Goal: Task Accomplishment & Management: Use online tool/utility

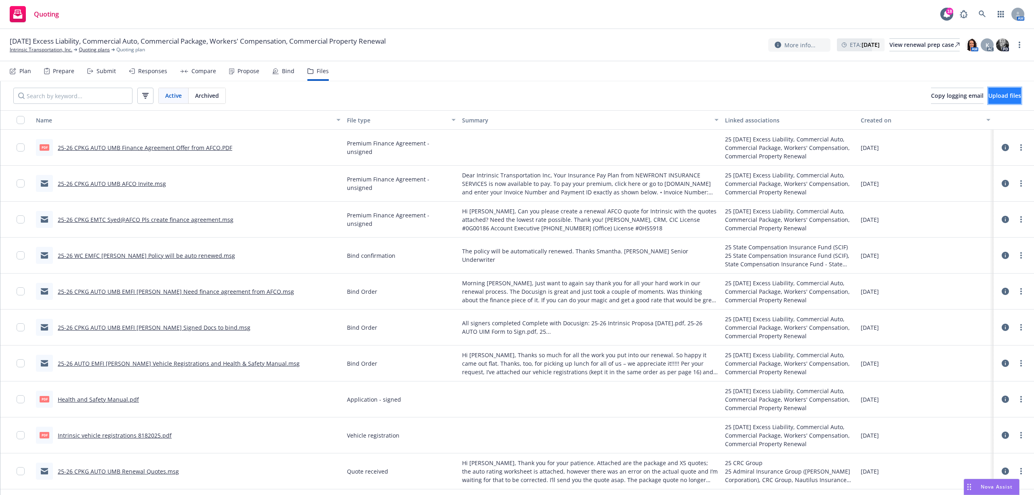
click at [1002, 93] on span "Upload files" at bounding box center [1005, 96] width 33 height 8
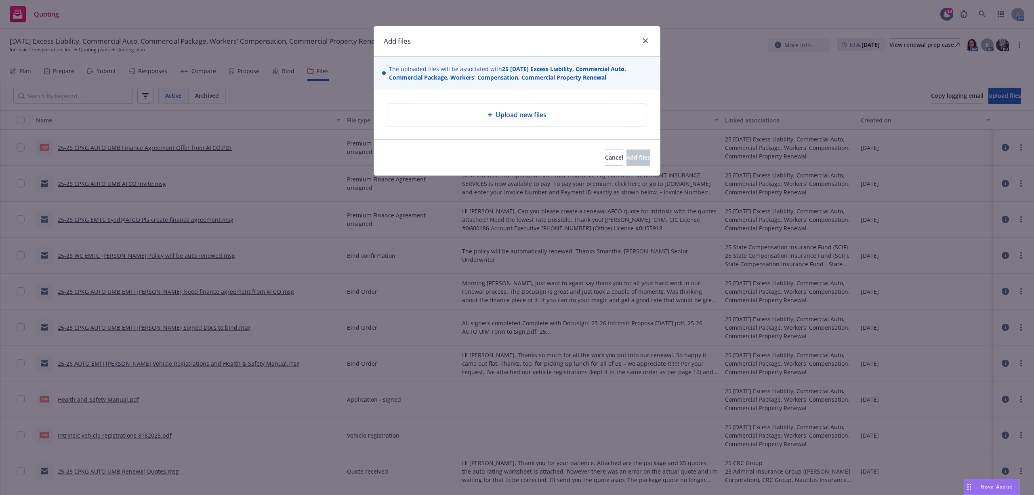
type textarea "x"
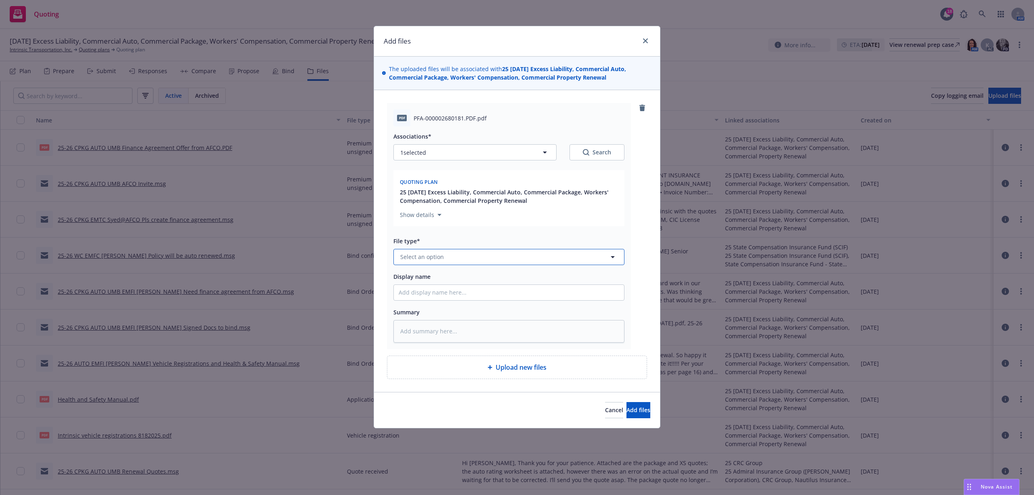
click at [471, 254] on button "Select an option" at bounding box center [509, 257] width 231 height 16
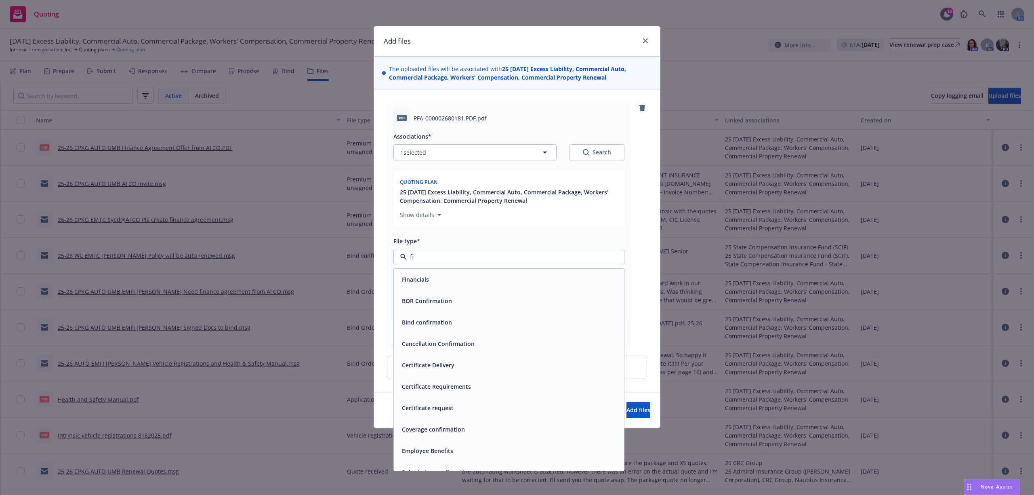
type input "fin"
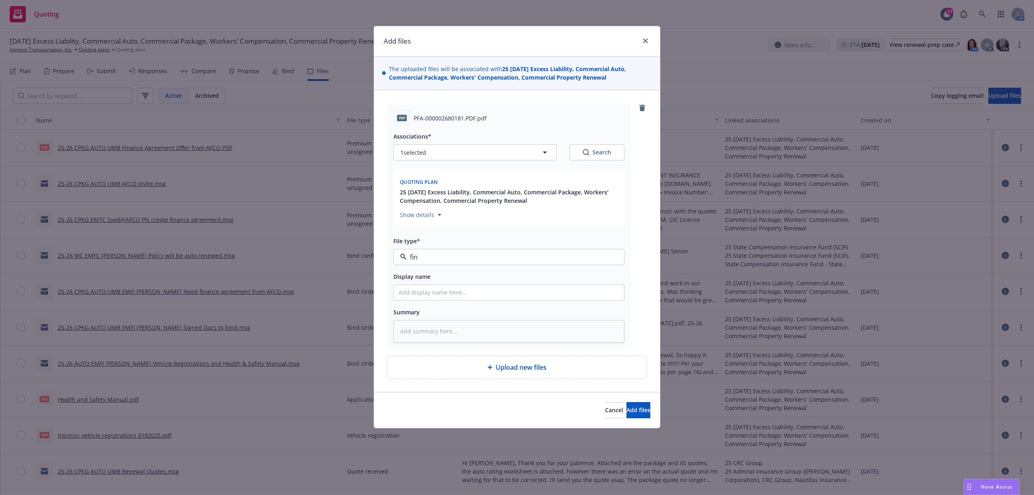
type textarea "x"
type input "2"
type textarea "x"
type input "25"
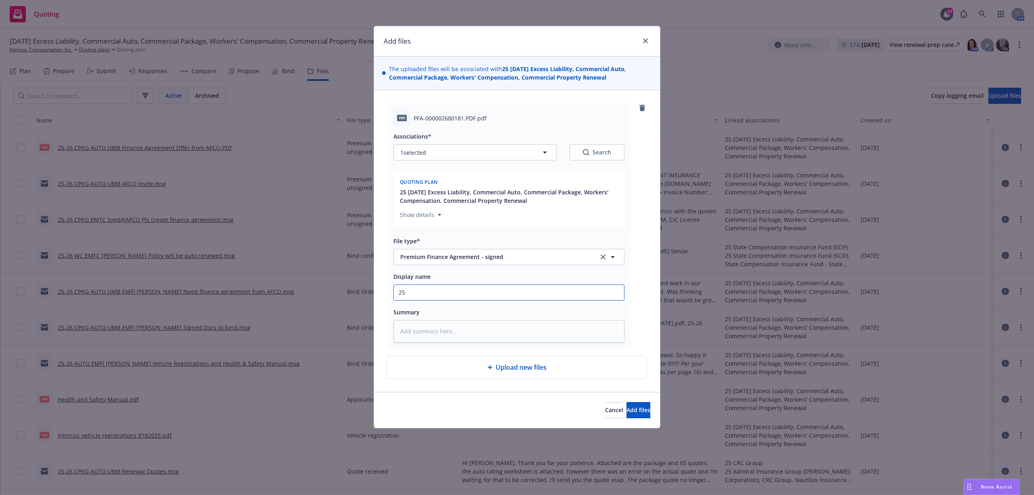
type textarea "x"
type input "25-"
type textarea "x"
type input "25-2"
type textarea "x"
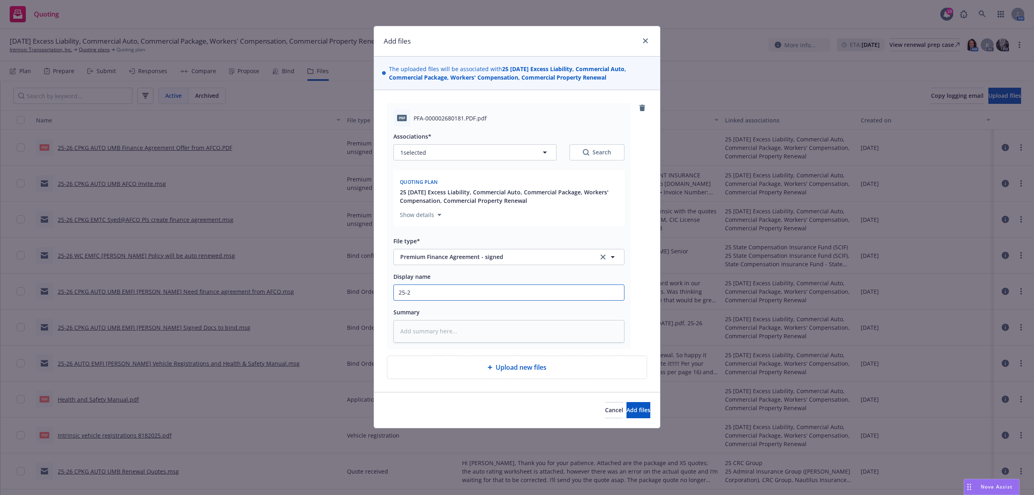
type input "25-26"
type textarea "x"
type input "25-26"
type textarea "x"
type input "25-26 C"
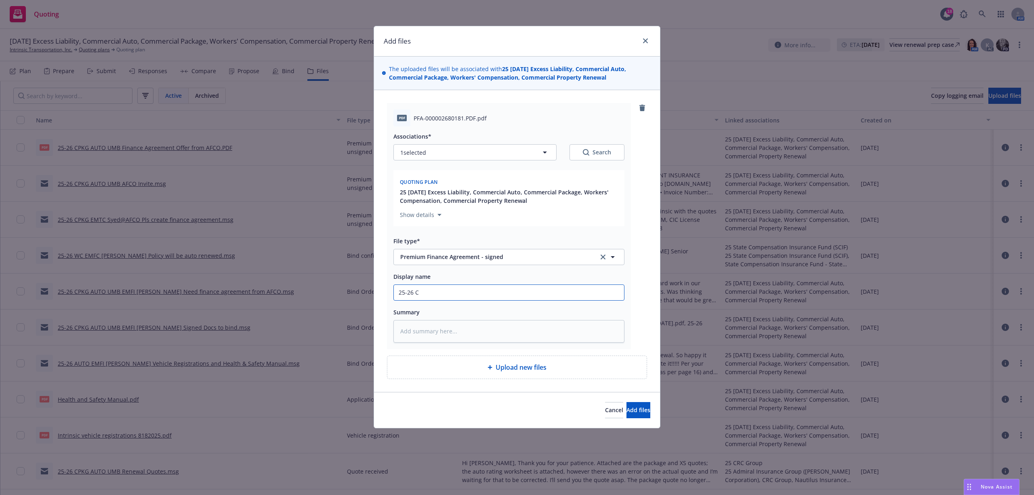
type textarea "x"
type input "25-26 CP"
type textarea "x"
type input "25-26 CPK"
type textarea "x"
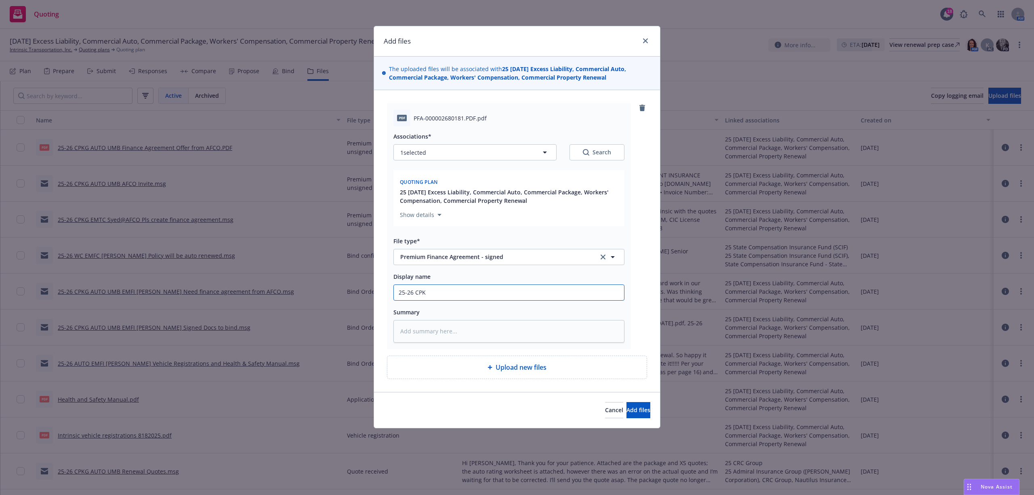
type input "25-26 CPKG"
type textarea "x"
type input "25-26 CPKG"
type textarea "x"
type input "25-26 CPKG A"
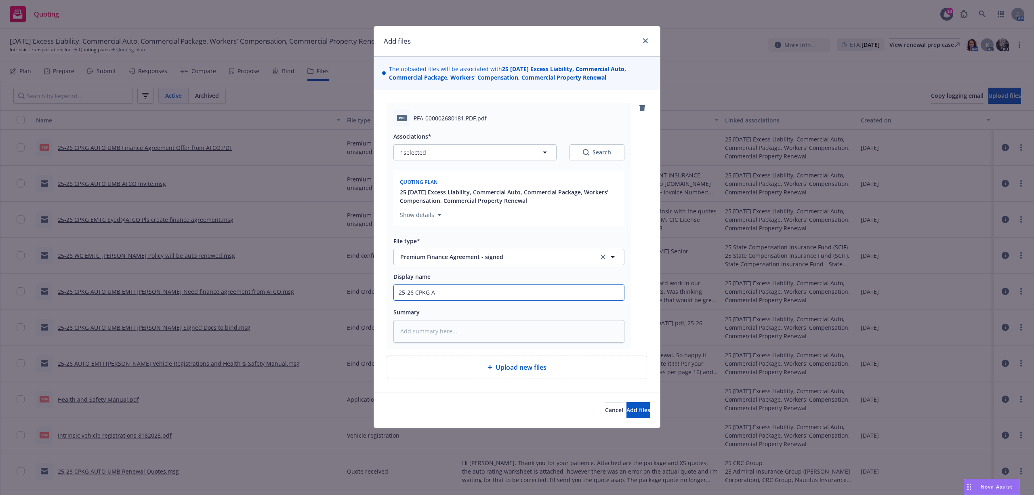
type textarea "x"
type input "25-26 CPKG AU"
type textarea "x"
type input "25-26 CPKG AUT"
type textarea "x"
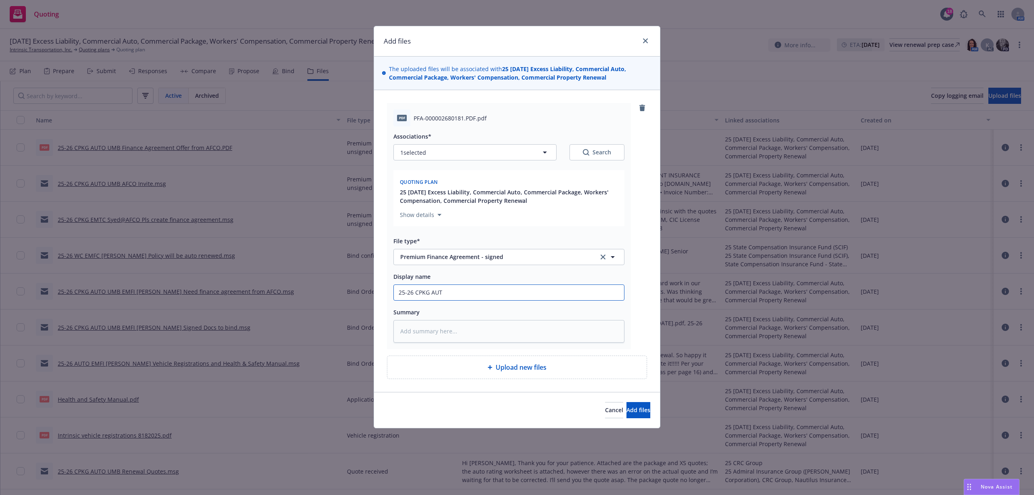
type input "25-26 CPKG AUTO"
type textarea "x"
type input "25-26 CPKG AUTO"
type textarea "x"
type input "25-26 CPKG AUTO U"
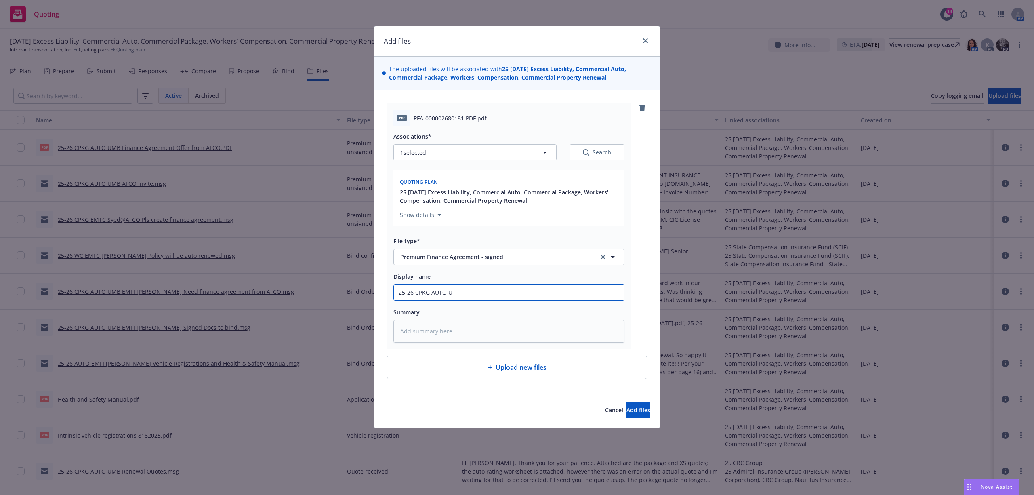
type textarea "x"
type input "25-26 CPKG AUTO UM"
type textarea "x"
type input "25-26 CPKG AUTO UMB"
type textarea "x"
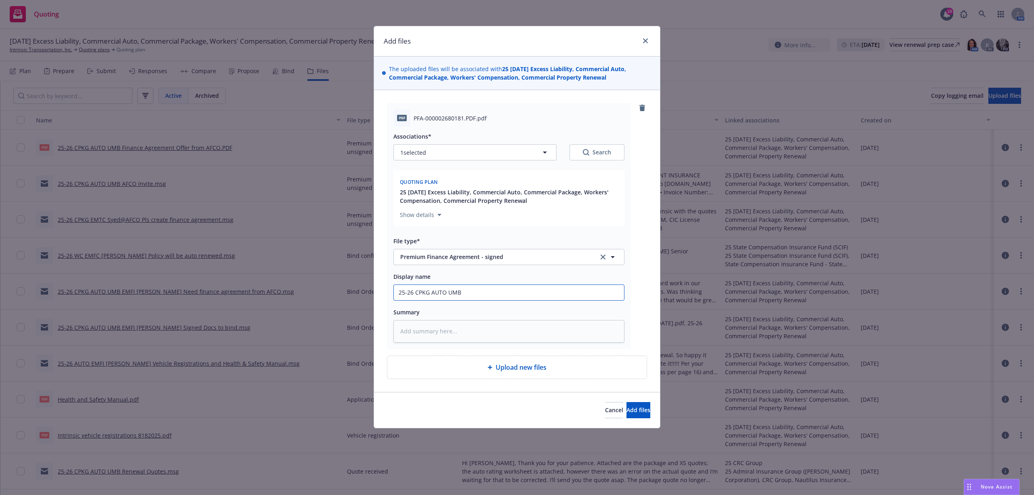
type input "25-26 CPKG AUTO UMB"
type textarea "x"
type input "25-26 CPKG AUTO UMB S"
type textarea "x"
type input "25-26 CPKG AUTO UMB Si"
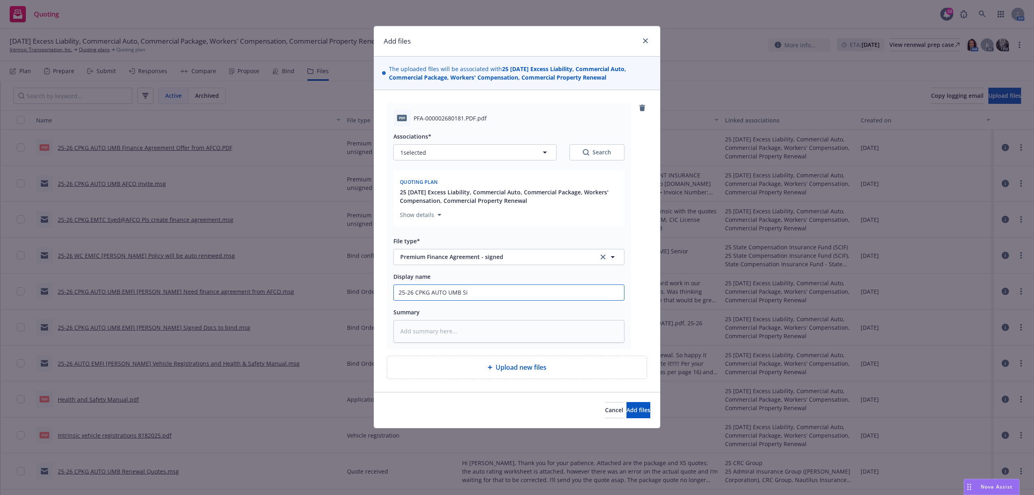
type textarea "x"
type input "25-26 CPKG AUTO UMB Sig"
type textarea "x"
type input "25-26 CPKG AUTO UMB Sign"
type textarea "x"
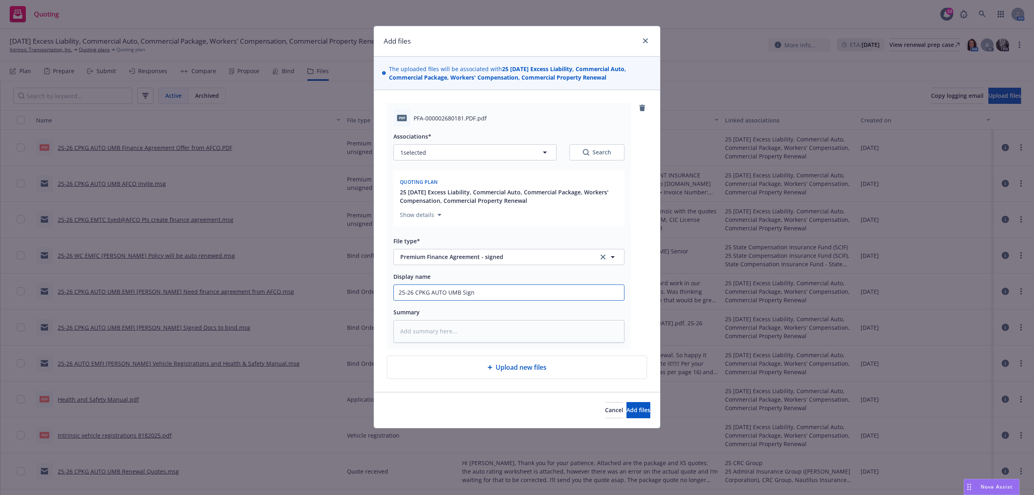
type input "25-26 CPKG AUTO UMB Signe"
type textarea "x"
type input "25-26 CPKG AUTO UMB Signed"
type textarea "x"
type input "25-26 CPKG AUTO UMB Signed"
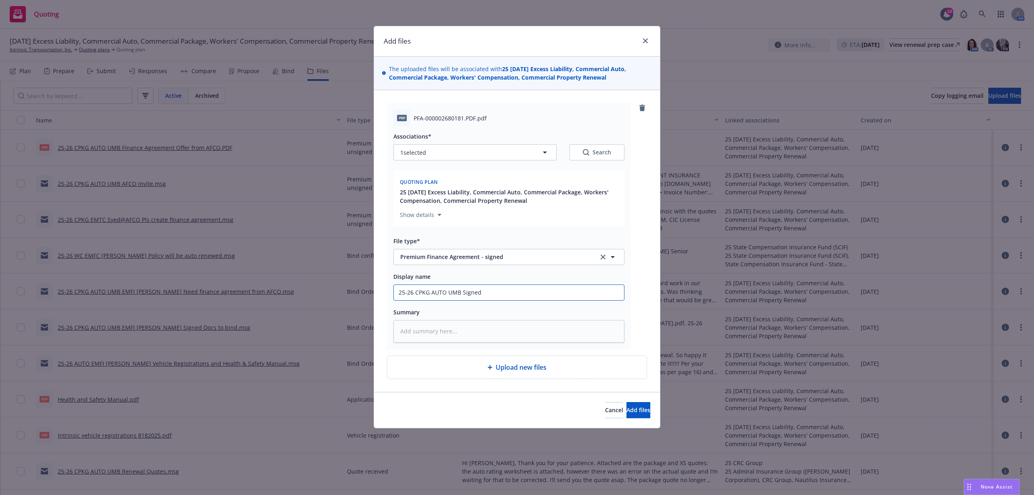
type textarea "x"
type input "25-26 CPKG AUTO UMB Signed P"
type textarea "x"
type input "25-26 CPKG AUTO UMB Signed PF"
type textarea "x"
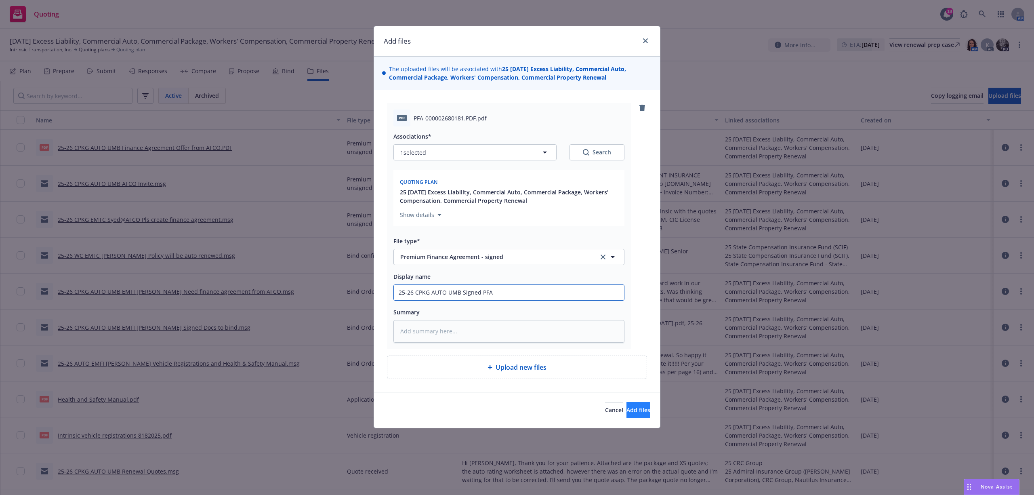
type input "25-26 CPKG AUTO UMB Signed PFA"
click at [627, 412] on span "Add files" at bounding box center [639, 410] width 24 height 8
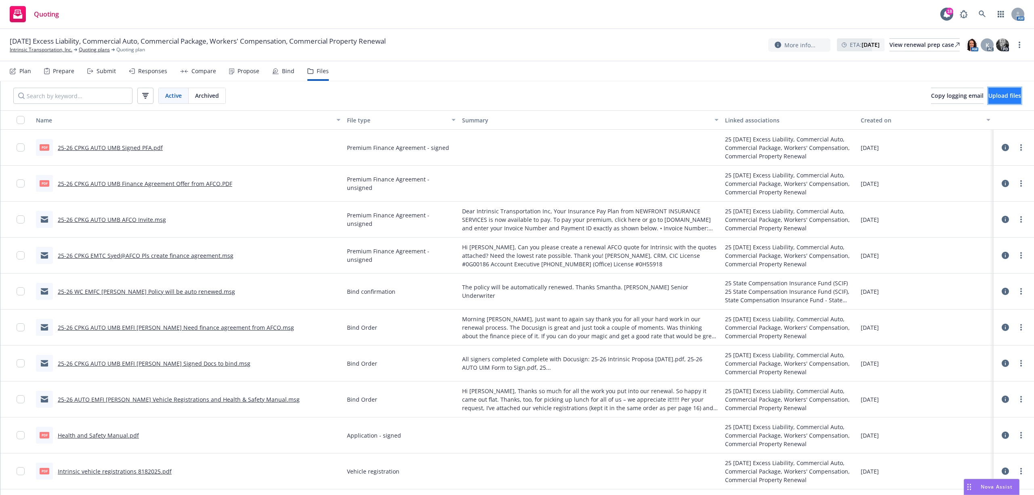
click at [996, 99] on span "Upload files" at bounding box center [1005, 96] width 33 height 8
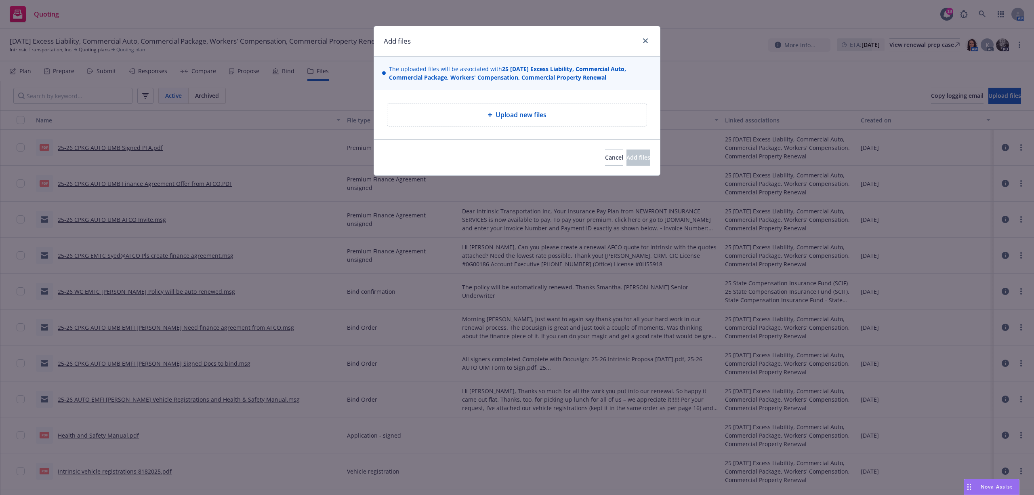
type textarea "x"
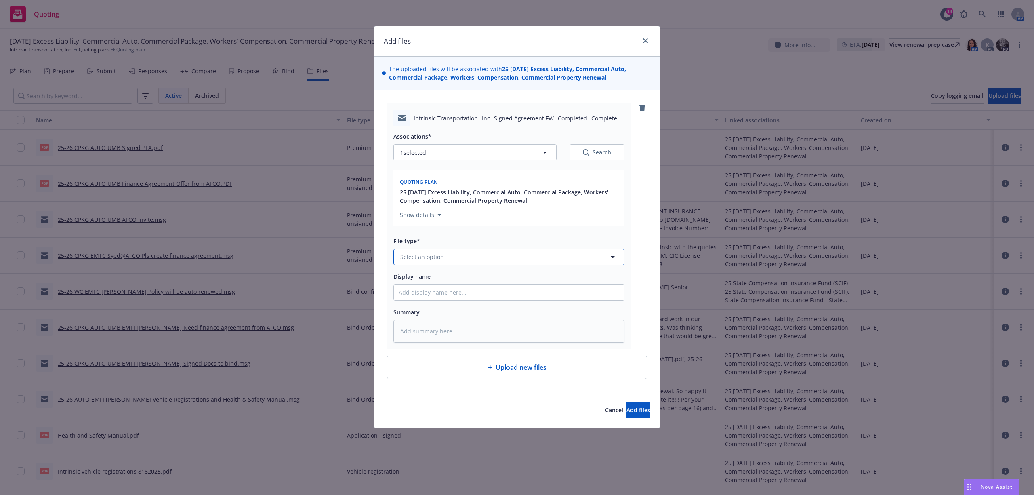
click at [435, 257] on span "Select an option" at bounding box center [422, 257] width 44 height 8
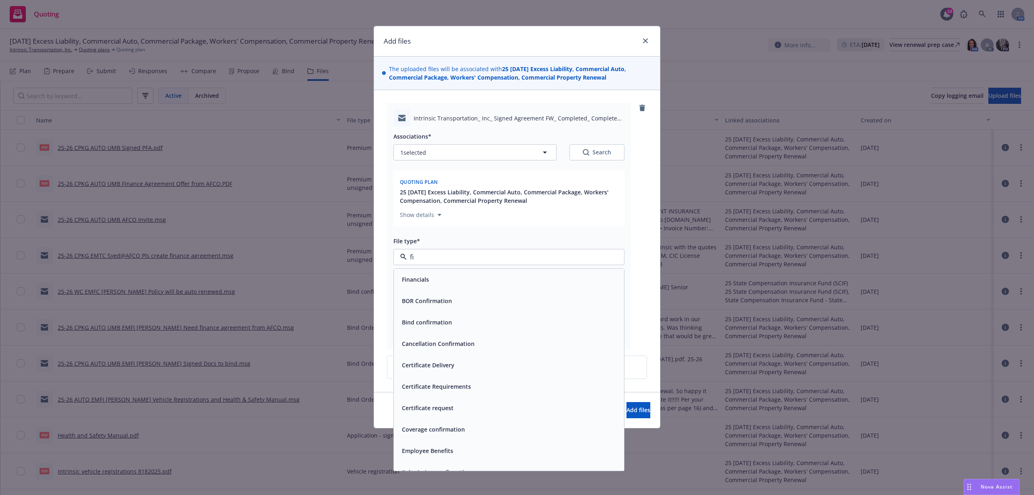
type input "fin"
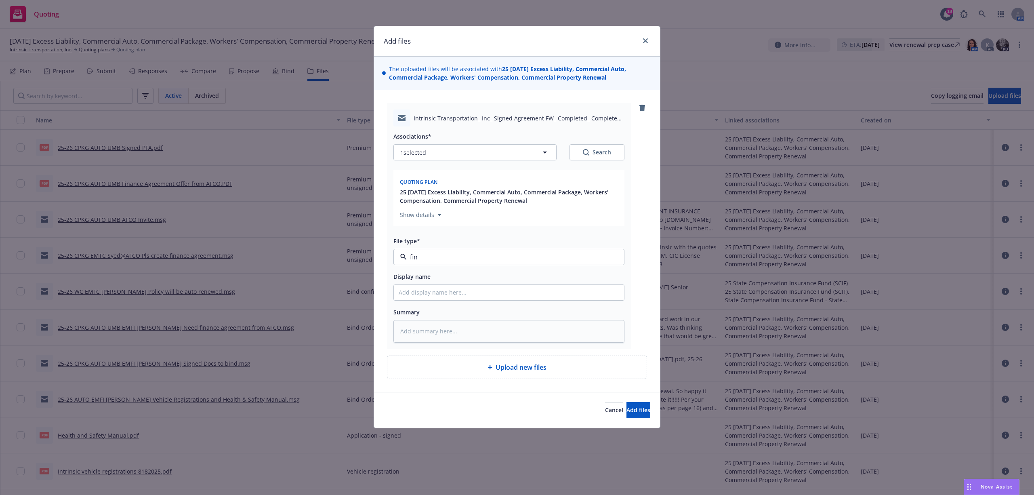
type textarea "x"
type input "2"
type textarea "x"
type input "25"
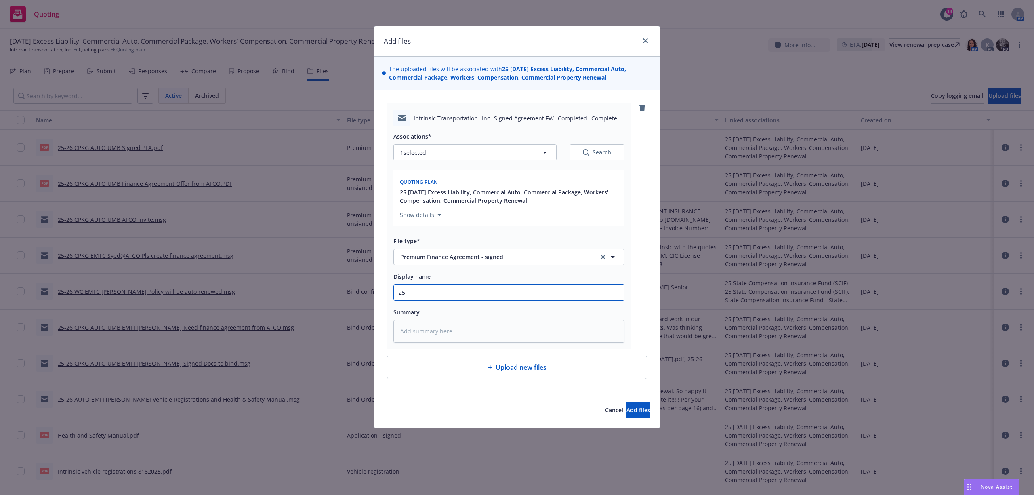
type textarea "x"
type input "25-"
type textarea "x"
type input "25-2"
type textarea "x"
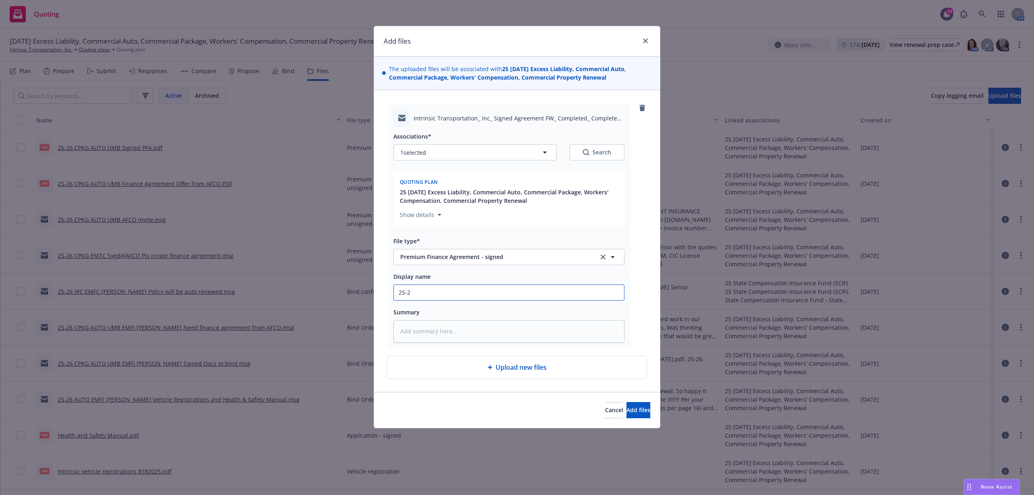
type input "25-26"
type textarea "x"
type input "25-26"
type textarea "x"
type input "25-26 C"
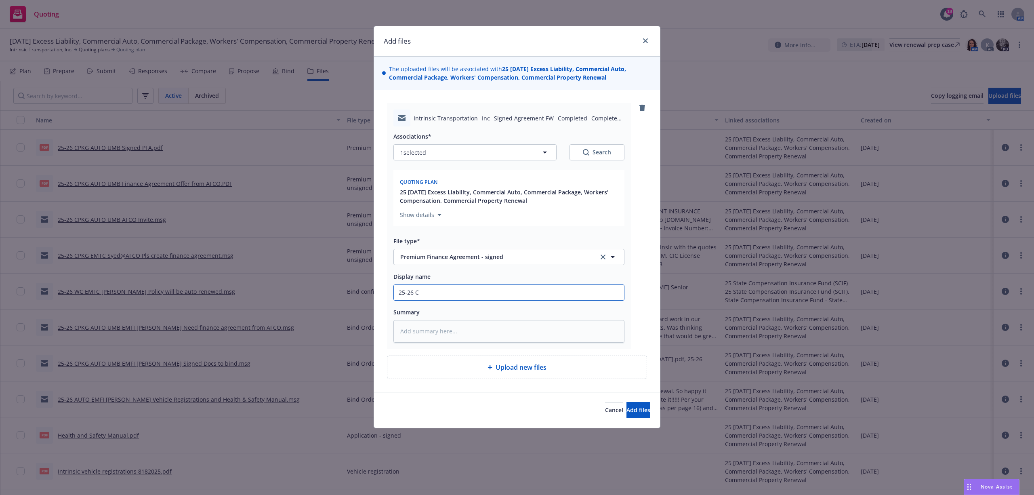
type textarea "x"
type input "25-26 CP"
type textarea "x"
type input "25-26 CPK"
type textarea "x"
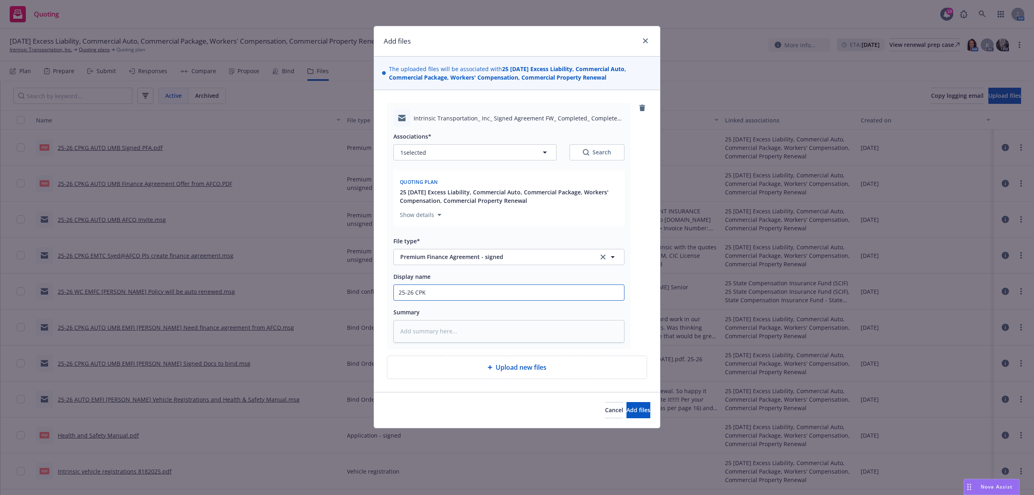
type input "25-26 CPKG"
type textarea "x"
type input "25-26 CPKG"
type textarea "x"
type input "25-26 CPKG A"
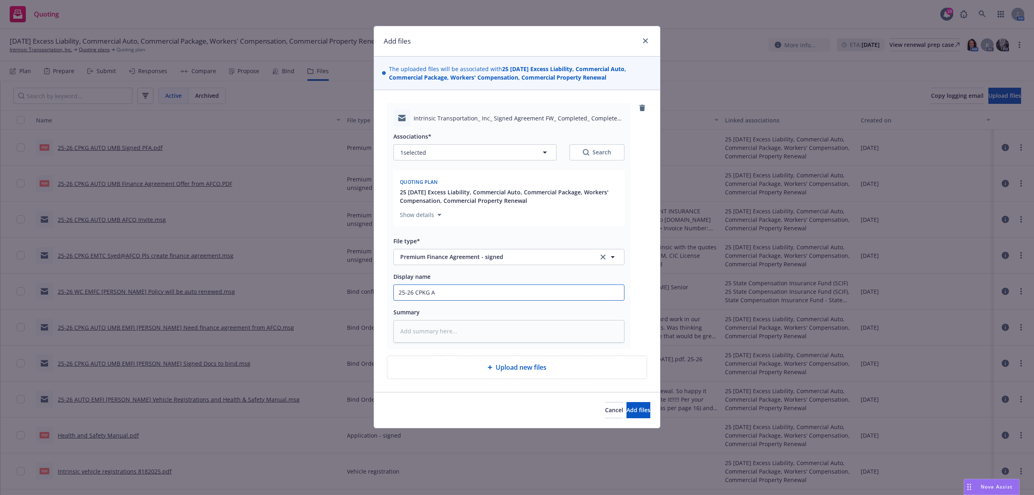
type textarea "x"
type input "25-26 CPKG AU"
type textarea "x"
type input "25-26 CPKG AUT"
type textarea "x"
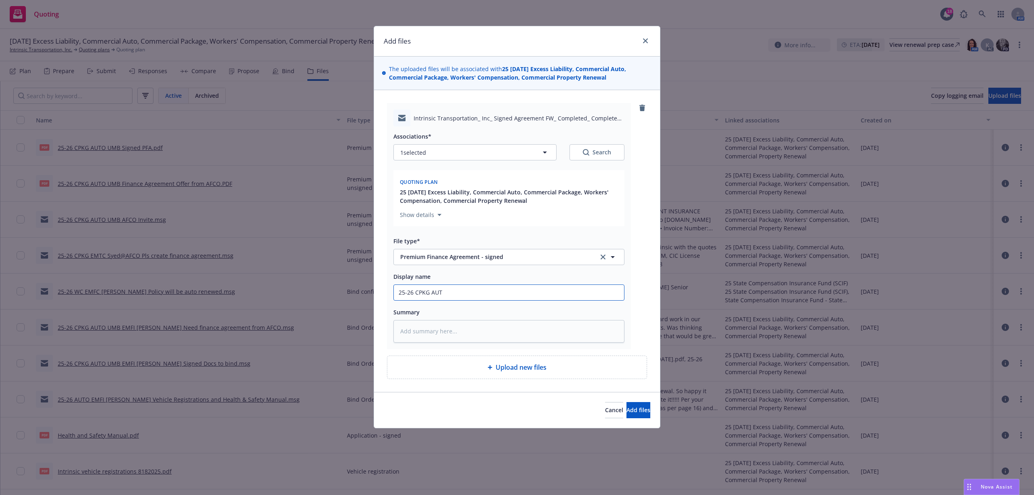
type input "25-26 CPKG AUTO"
type textarea "x"
type input "25-26 CPKG AUTO"
type textarea "x"
type input "25-26 CPKG AUTO U"
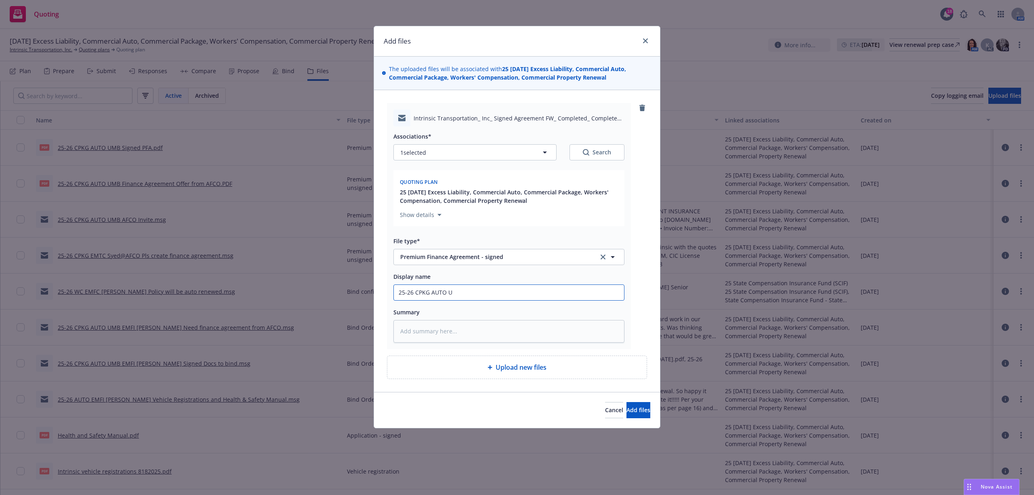
type textarea "x"
type input "25-26 CPKG AUTO UM"
type textarea "x"
type input "25-26 CPKG AUTO UMB"
type textarea "x"
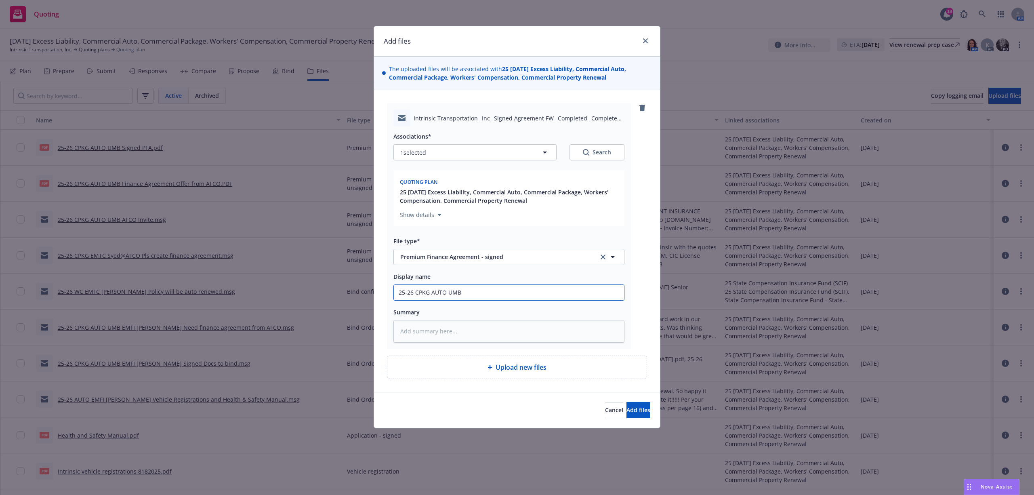
type input "25-26 CPKG AUTO UMB"
type textarea "x"
type input "25-26 CPKG AUTO UMB E"
type textarea "x"
type input "25-26 CPKG AUTO UMB EM"
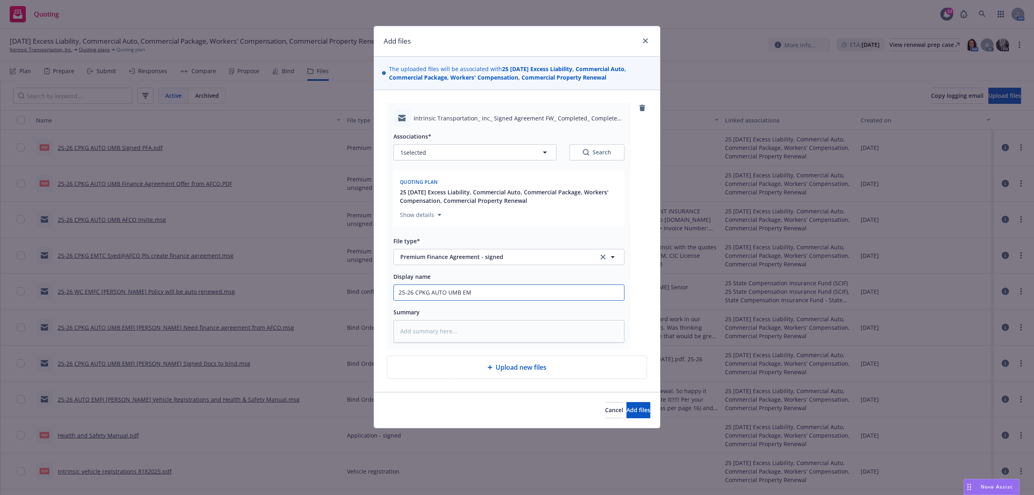
type textarea "x"
type input "25-26 CPKG AUTO UMB EMT"
type textarea "x"
type input "25-26 CPKG AUTO UMB EMTC"
type textarea "x"
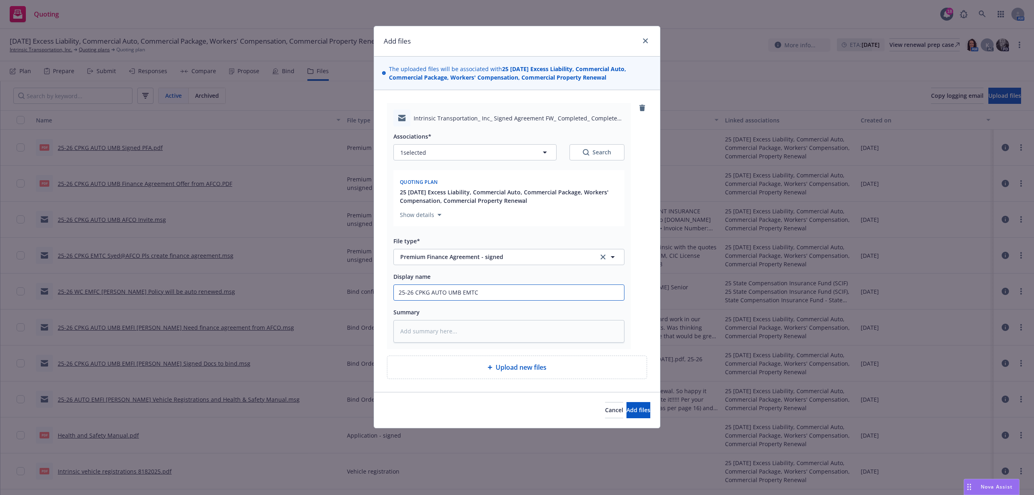
type input "25-26 CPKG AUTO UMB EMTC"
type textarea "x"
type input "25-26 CPKG AUTO UMB EMTC A"
type textarea "x"
type input "25-26 CPKG AUTO UMB EMTC AF"
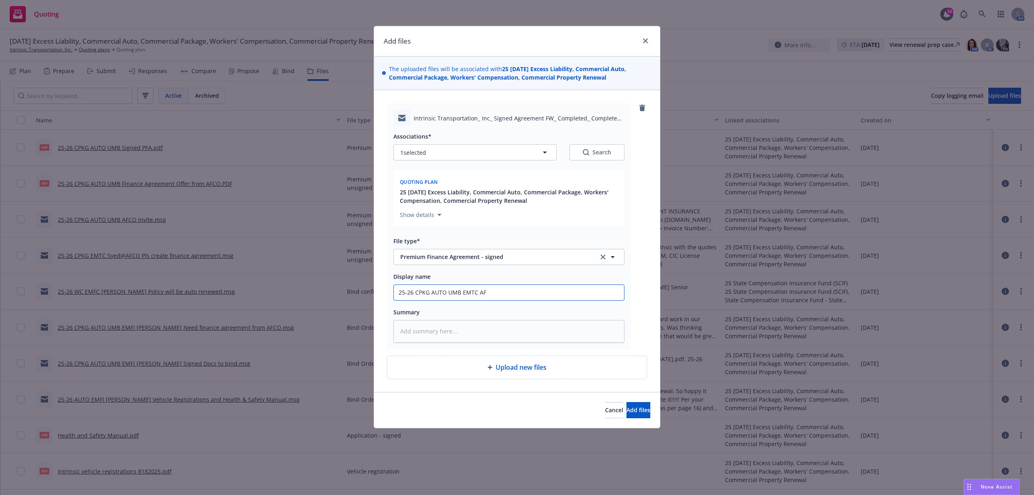
type textarea "x"
type input "25-26 CPKG AUTO UMB EMTC AFC"
type textarea "x"
type input "25-26 CPKG AUTO UMB EMTC AFCO"
type textarea "x"
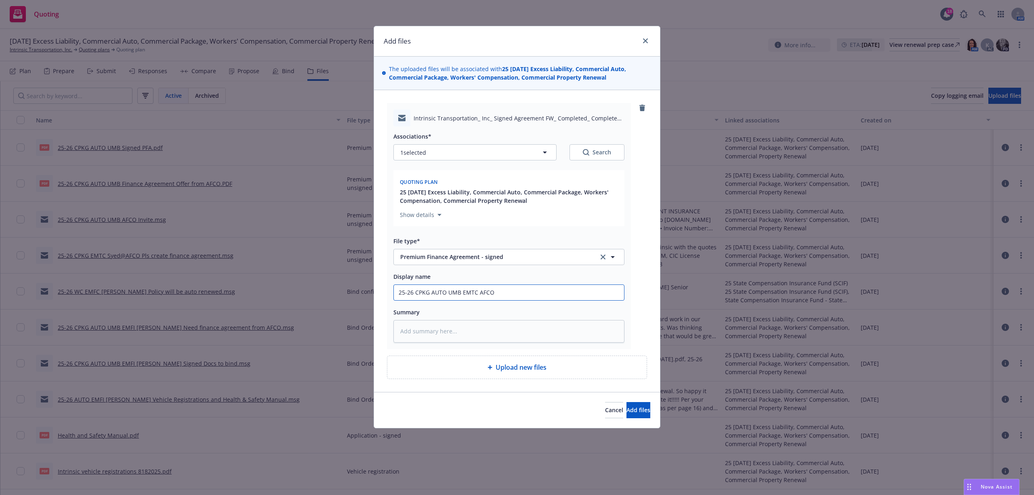
type input "25-26 CPKG AUTO UMB EMTC AFCO"
type textarea "x"
type input "25-26 CPKG AUTO UMB EMTC AFCO S"
type textarea "x"
type input "25-26 CPKG AUTO UMB EMTC AFCO Si"
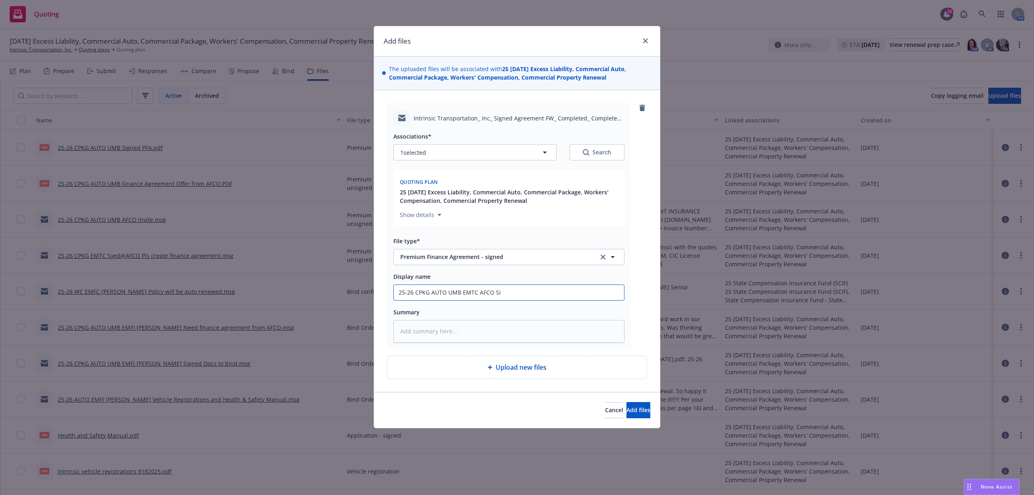
type textarea "x"
type input "25-26 CPKG AUTO UMB EMTC AFCO Sig"
type textarea "x"
type input "25-26 CPKG AUTO UMB EMTC AFCO Sign"
type textarea "x"
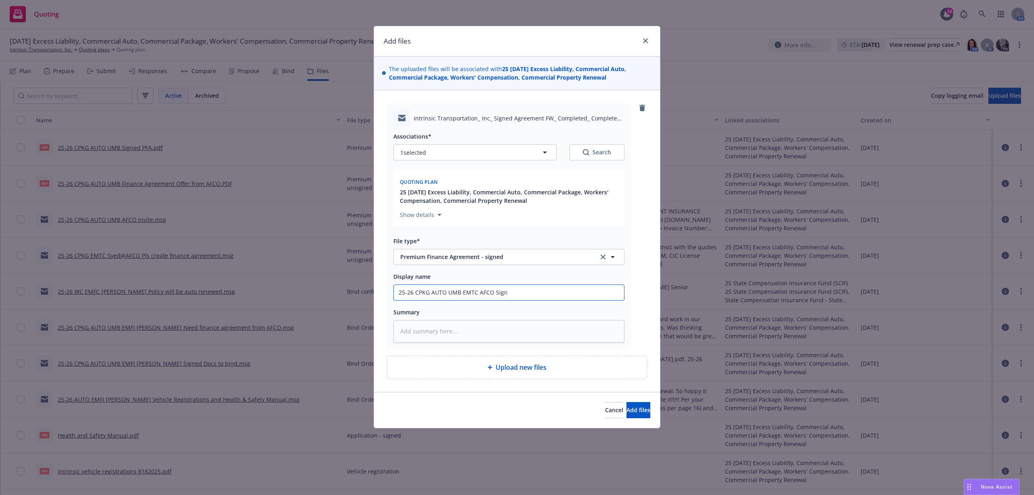
type input "25-26 CPKG AUTO UMB EMTC AFCO Signe"
type textarea "x"
type input "25-26 CPKG AUTO UMB EMTC AFCO Signed"
type textarea "x"
type input "25-26 CPKG AUTO UMB EMTC AFCO Signed"
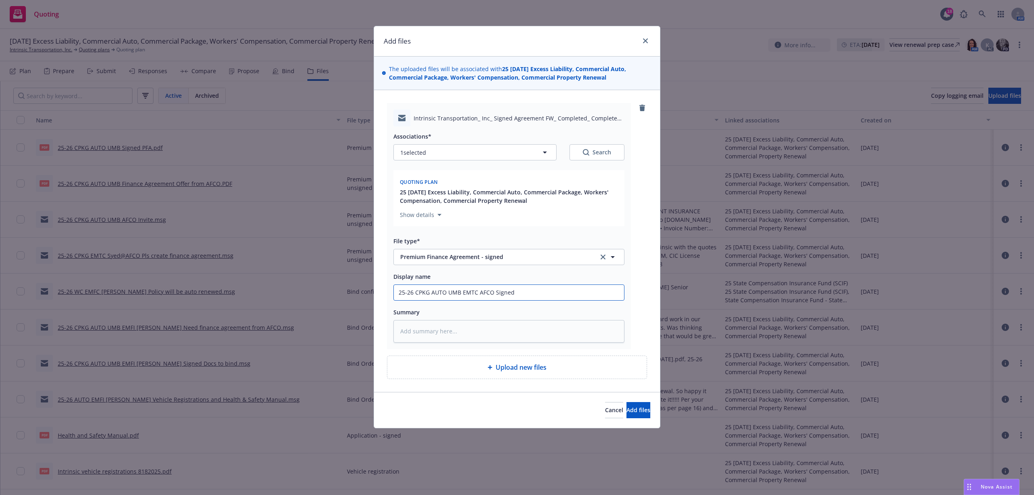
type textarea "x"
type input "25-26 CPKG AUTO UMB EMTC AFCO Signed P"
type textarea "x"
type input "25-26 CPKG AUTO UMB EMTC AFCO Signed PF"
type textarea "x"
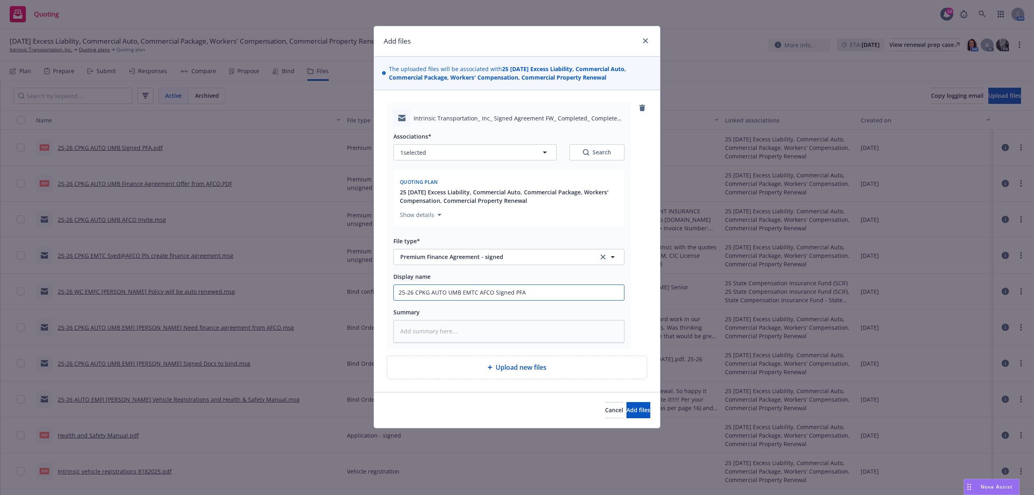
type input "25-26 CPKG AUTO UMB EMTC AFCO Signed PFA"
paste textarea "Good afternoon, Attached is the signed agreement for Intrinsic. Client will be …"
type textarea "x"
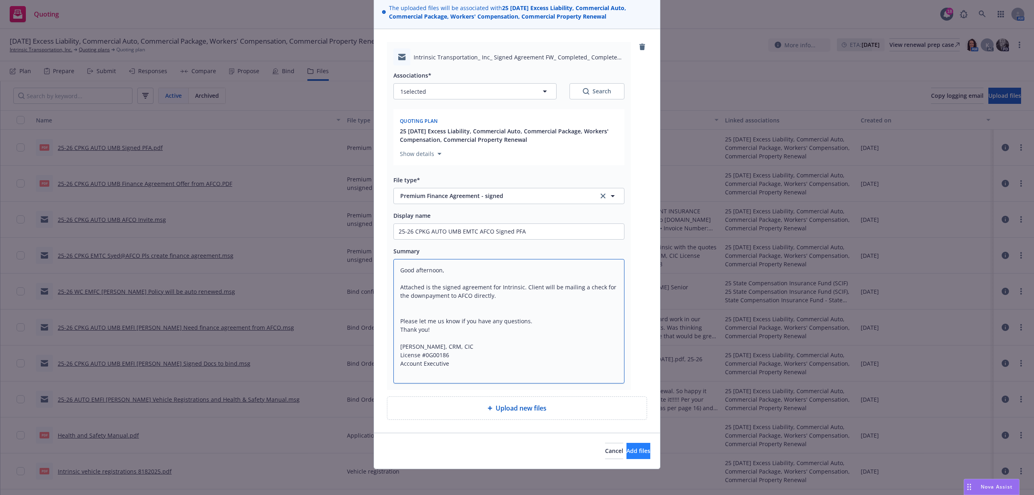
type textarea "Good afternoon, Attached is the signed agreement for Intrinsic. Client will be …"
click at [627, 450] on span "Add files" at bounding box center [639, 451] width 24 height 8
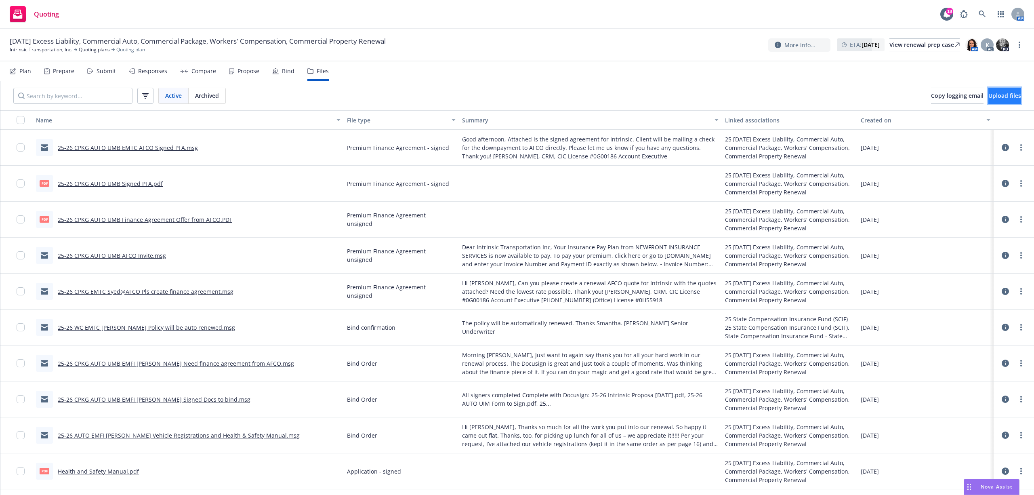
click at [989, 97] on span "Upload files" at bounding box center [1005, 96] width 33 height 8
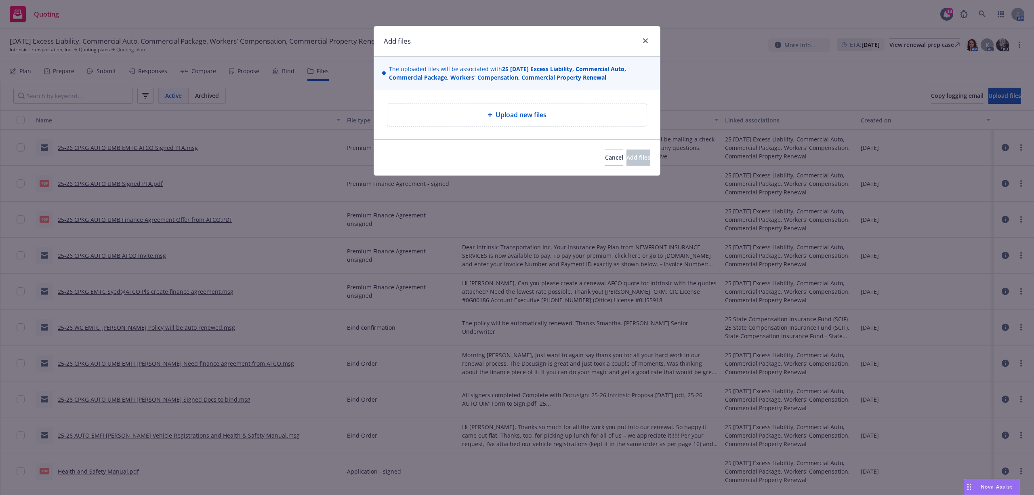
type textarea "x"
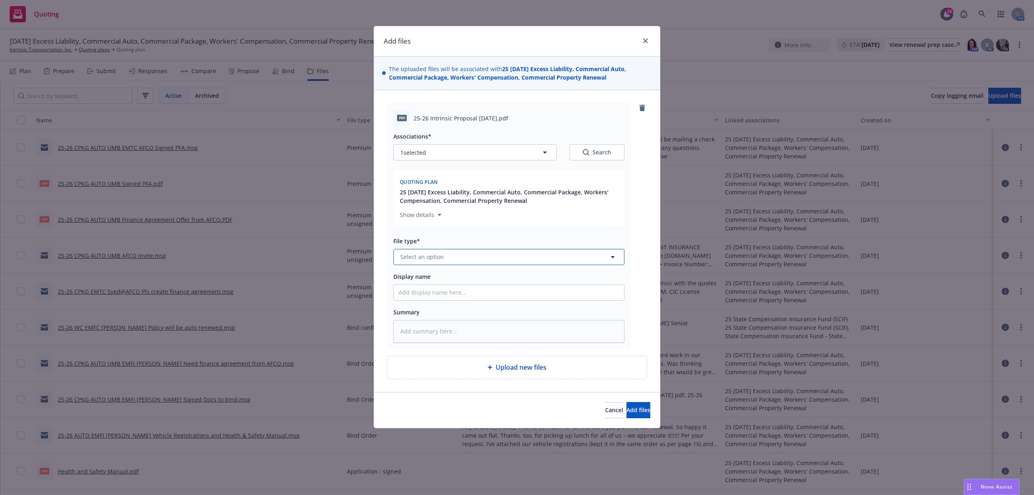
click at [467, 257] on button "Select an option" at bounding box center [509, 257] width 231 height 16
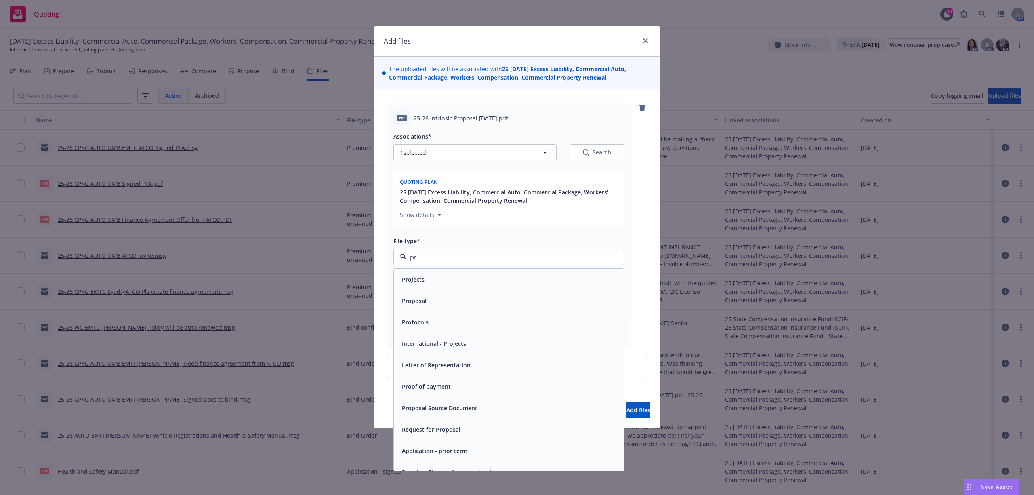
type input "pro"
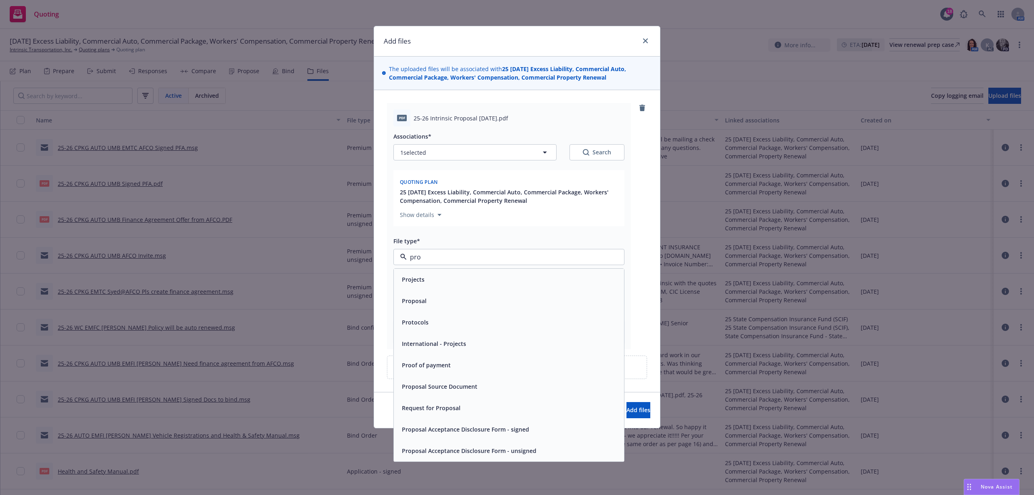
click at [443, 296] on div "Proposal" at bounding box center [509, 301] width 221 height 12
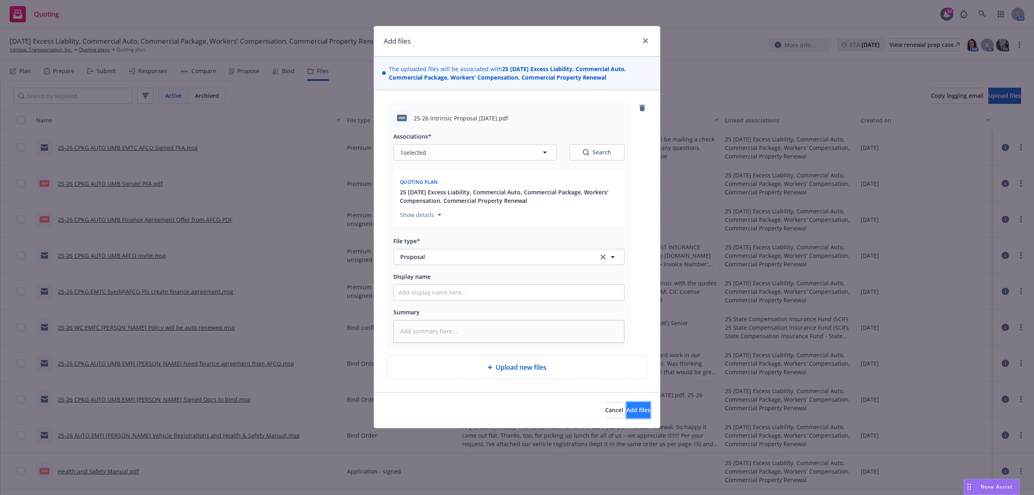
click at [637, 412] on span "Add files" at bounding box center [639, 410] width 24 height 8
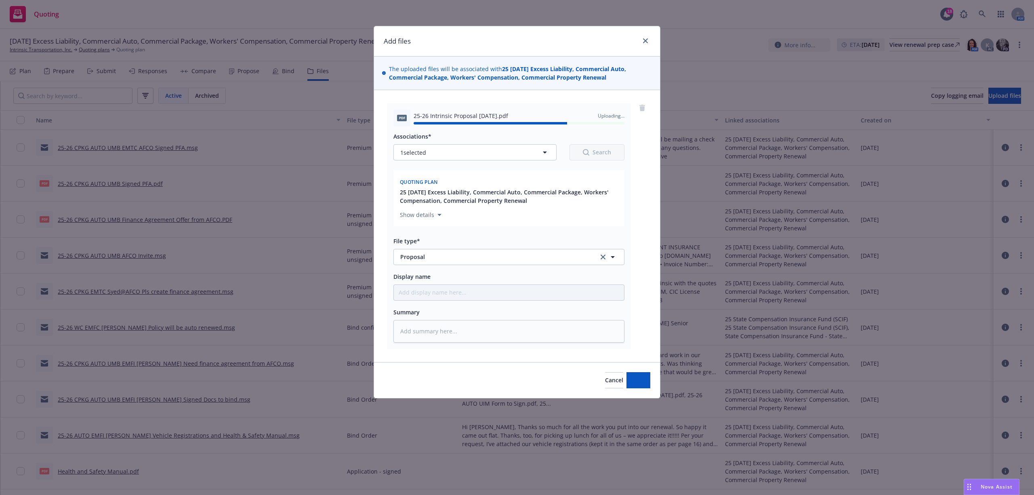
type textarea "x"
